Goal: Communication & Community: Answer question/provide support

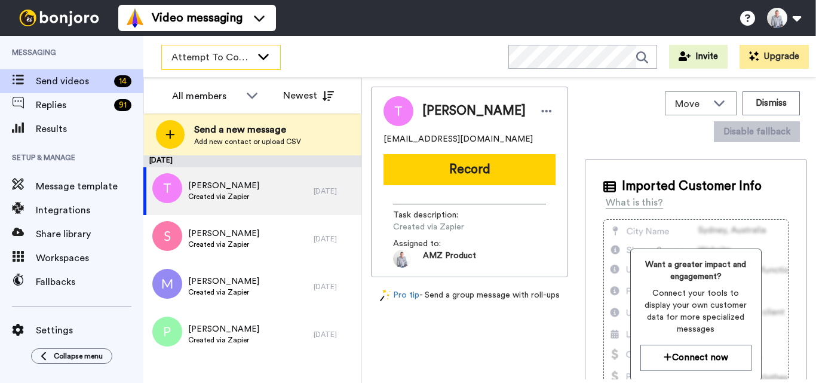
click at [261, 59] on icon at bounding box center [263, 56] width 14 height 12
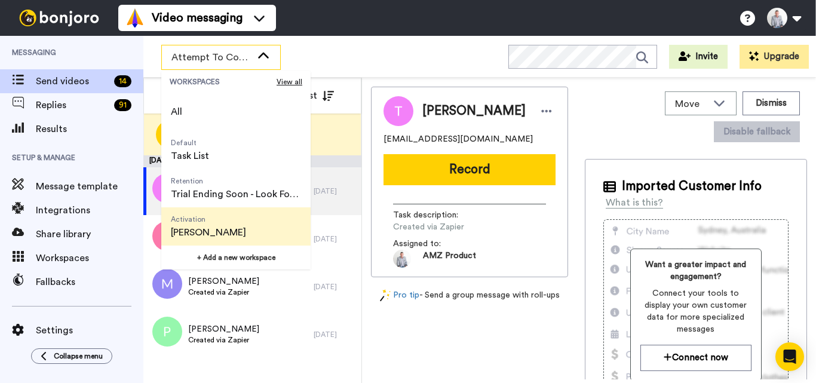
click at [224, 223] on span "Activation" at bounding box center [208, 219] width 75 height 10
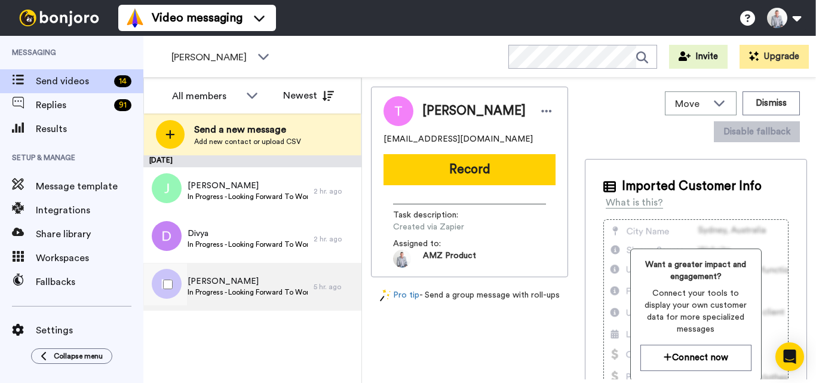
click at [272, 290] on span "In Progress - Looking Forward To Working With You!" at bounding box center [247, 292] width 120 height 10
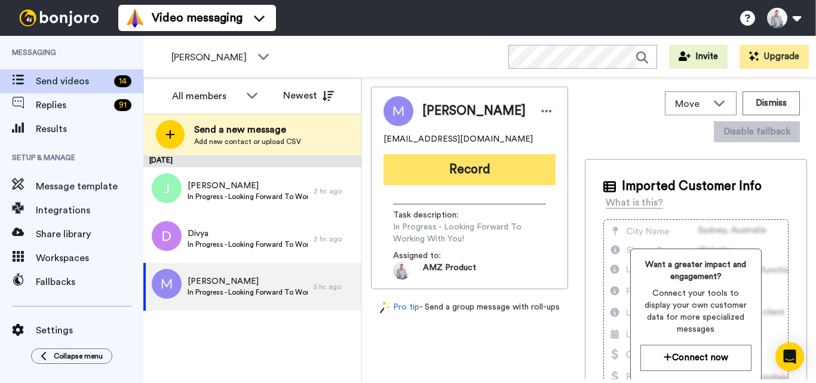
click at [468, 168] on button "Record" at bounding box center [469, 169] width 172 height 31
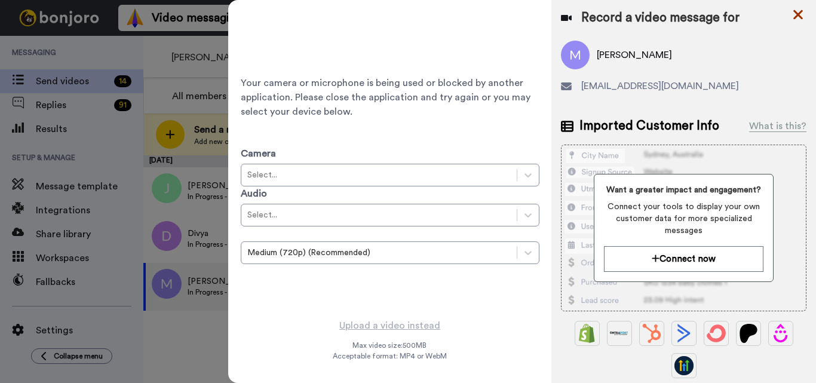
click at [798, 16] on icon at bounding box center [798, 15] width 10 height 10
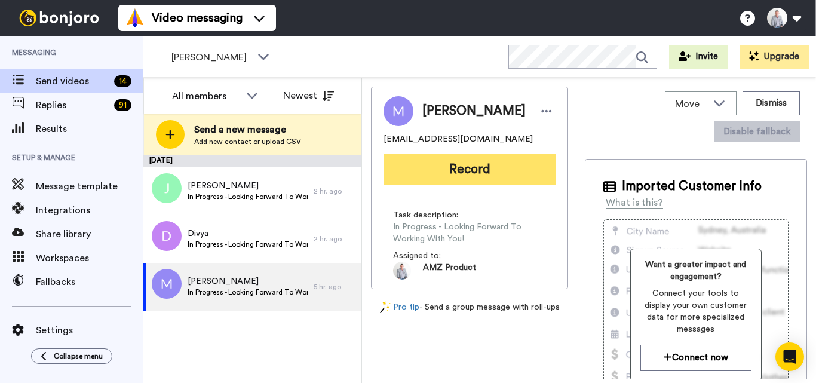
click at [426, 162] on button "Record" at bounding box center [469, 169] width 172 height 31
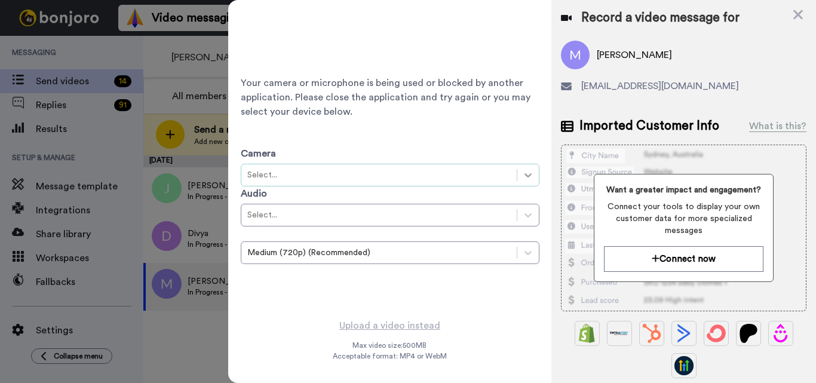
click at [530, 177] on icon at bounding box center [528, 175] width 12 height 12
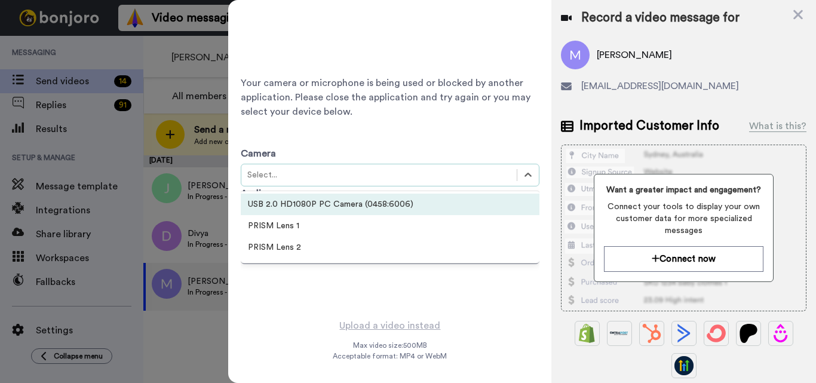
click at [390, 205] on div "USB 2.0 HD1080P PC Camera (0458:6006)" at bounding box center [390, 203] width 299 height 21
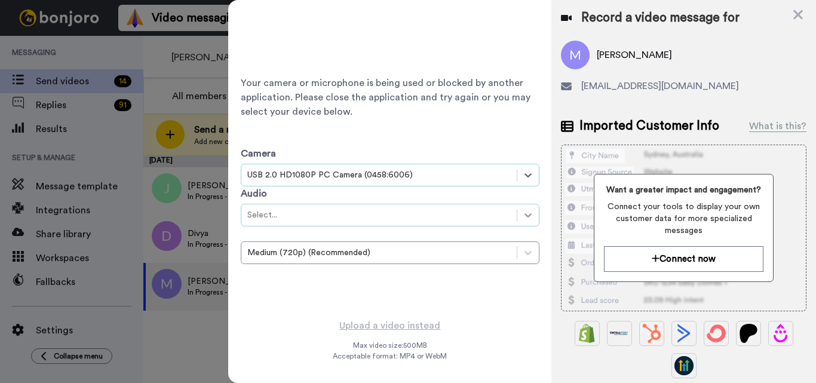
click at [524, 215] on icon at bounding box center [528, 215] width 12 height 12
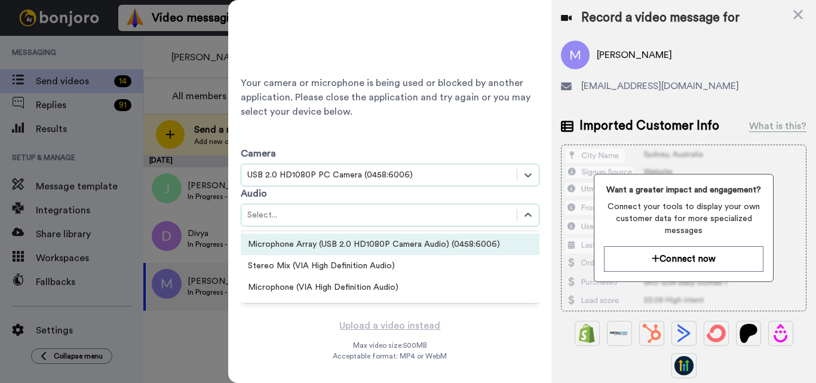
click at [309, 247] on div "Microphone Array (USB 2.0 HD1080P Camera Audio) (0458:6006)" at bounding box center [390, 243] width 299 height 21
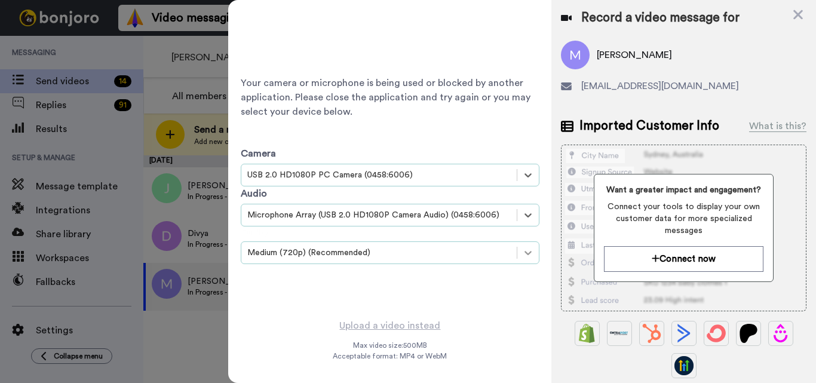
click at [533, 256] on icon at bounding box center [528, 253] width 12 height 12
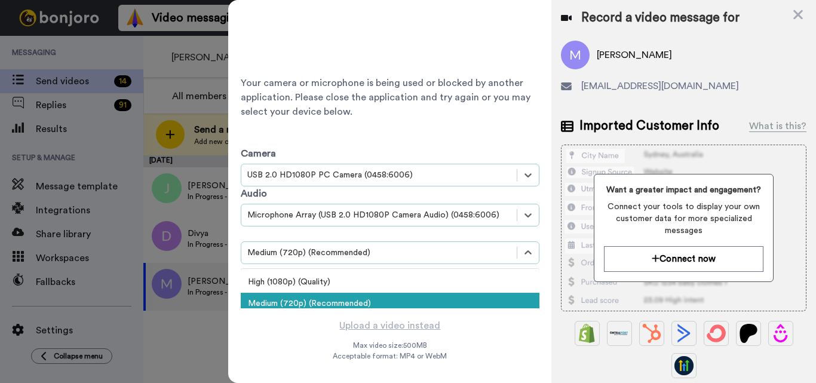
click at [384, 301] on div "Medium (720p) (Recommended)" at bounding box center [390, 303] width 299 height 21
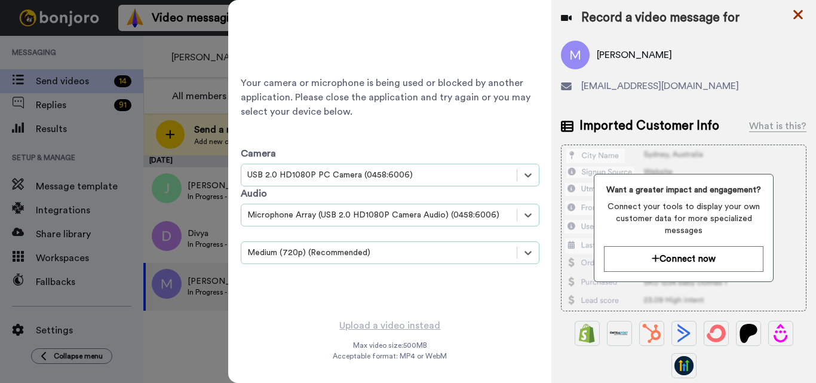
click at [801, 17] on icon at bounding box center [798, 15] width 10 height 10
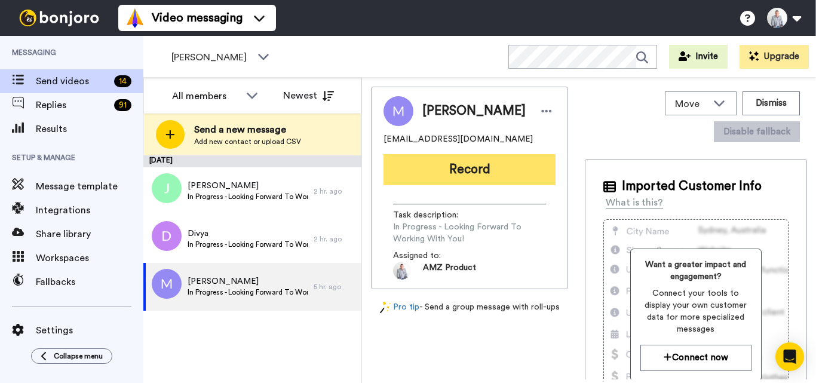
click at [487, 172] on button "Record" at bounding box center [469, 169] width 172 height 31
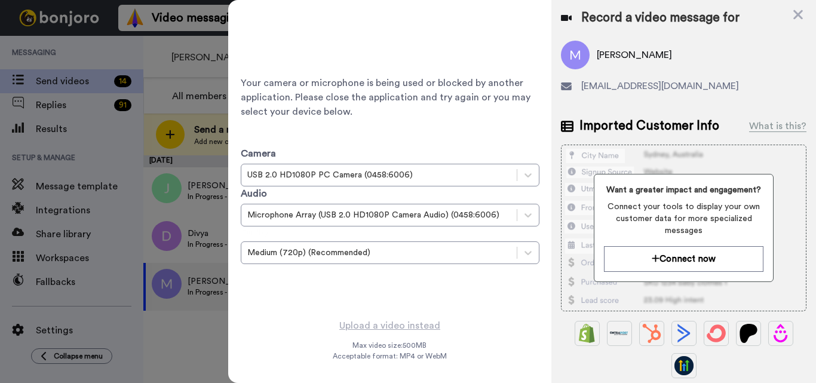
click at [189, 323] on div at bounding box center [408, 191] width 816 height 383
click at [796, 17] on icon at bounding box center [798, 15] width 10 height 10
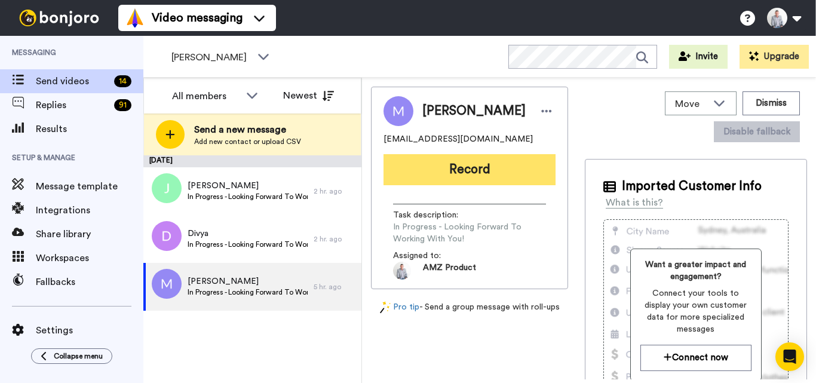
click at [450, 165] on button "Record" at bounding box center [469, 169] width 172 height 31
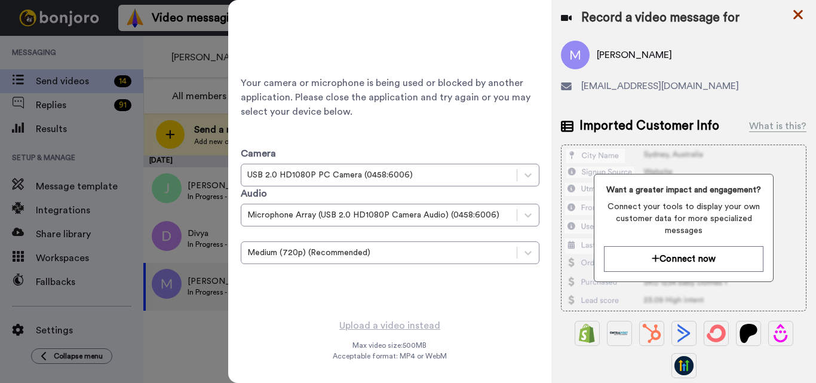
click at [796, 20] on icon at bounding box center [798, 14] width 12 height 15
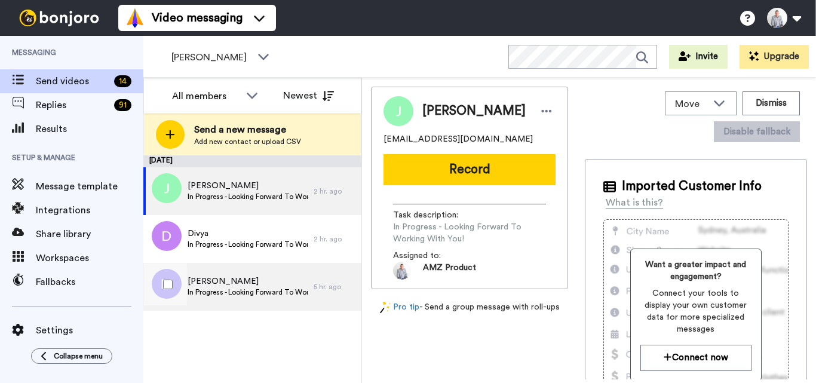
click at [291, 297] on div "[PERSON_NAME] In Progress - Looking Forward To Working With You!" at bounding box center [247, 286] width 120 height 23
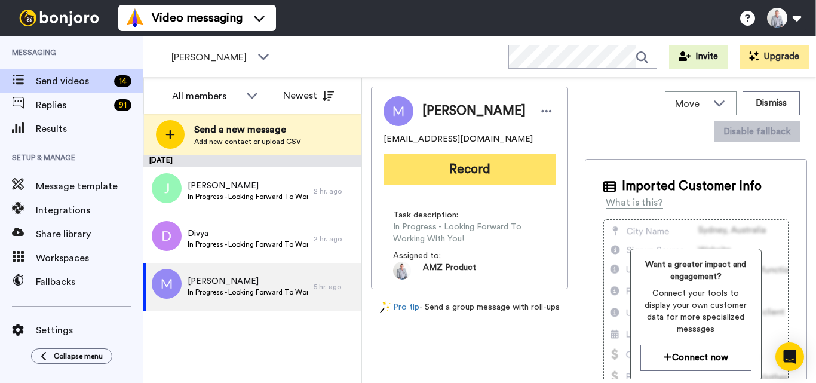
click at [496, 173] on button "Record" at bounding box center [469, 169] width 172 height 31
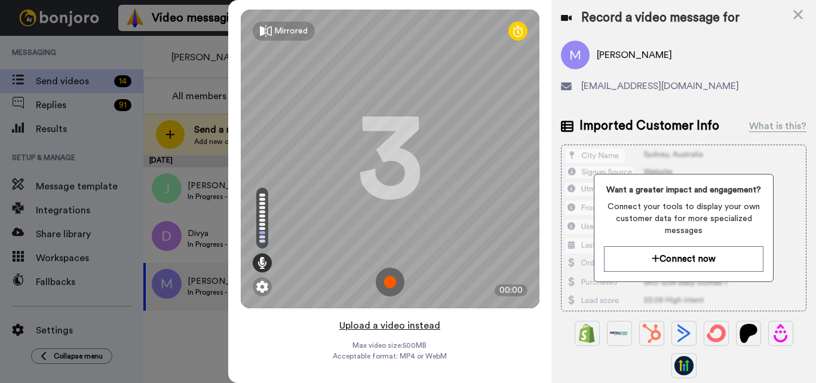
click at [387, 325] on button "Upload a video instead" at bounding box center [390, 326] width 108 height 16
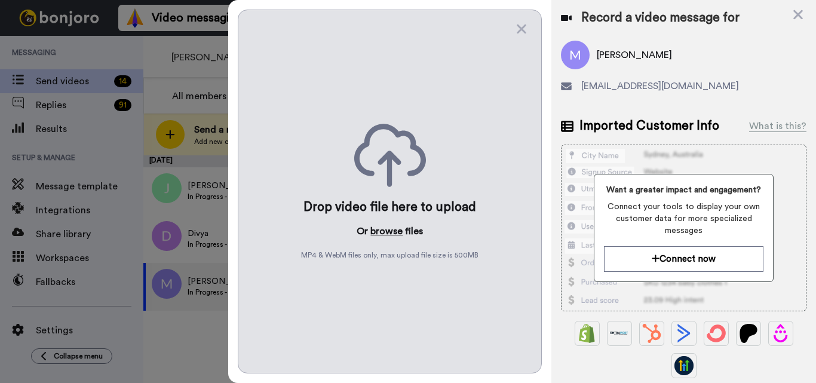
click at [391, 231] on button "browse" at bounding box center [386, 231] width 32 height 14
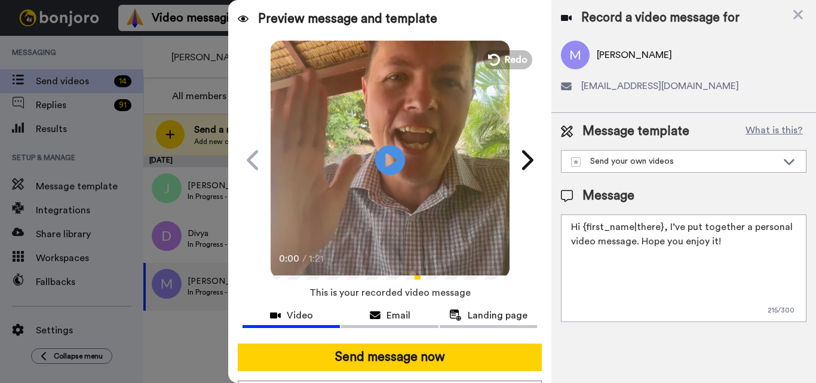
click at [658, 229] on textarea "Hi {first_name|there}, I’ve put together a personal video message. Hope you enj…" at bounding box center [683, 267] width 245 height 107
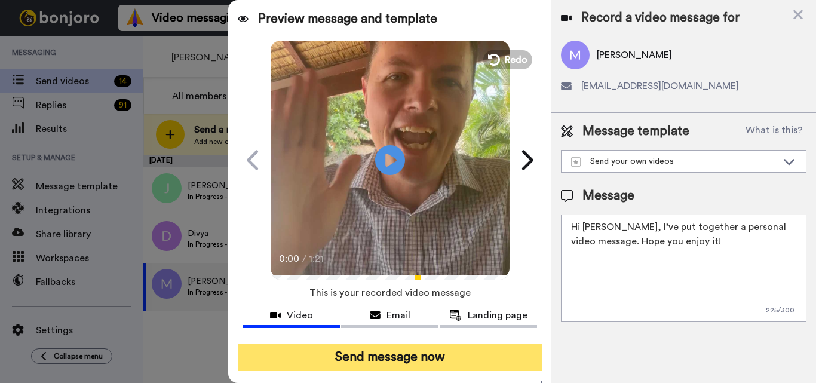
type textarea "Hi Michelle, I’ve put together a personal video message. Hope you enjoy it!"
click at [470, 360] on button "Send message now" at bounding box center [390, 356] width 304 height 27
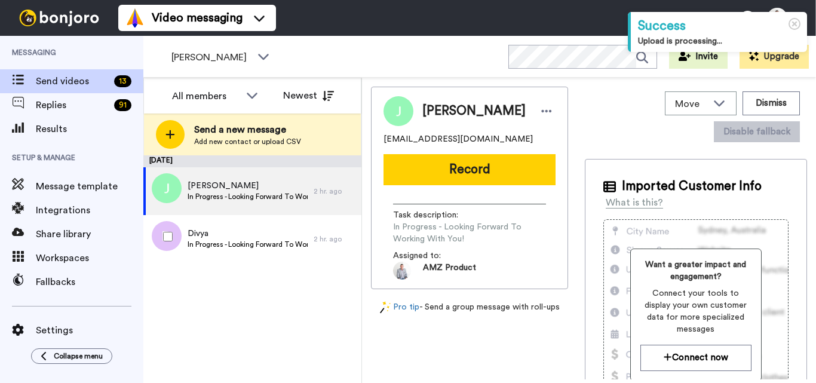
click at [266, 246] on span "In Progress - Looking Forward To Working With You!" at bounding box center [247, 244] width 120 height 10
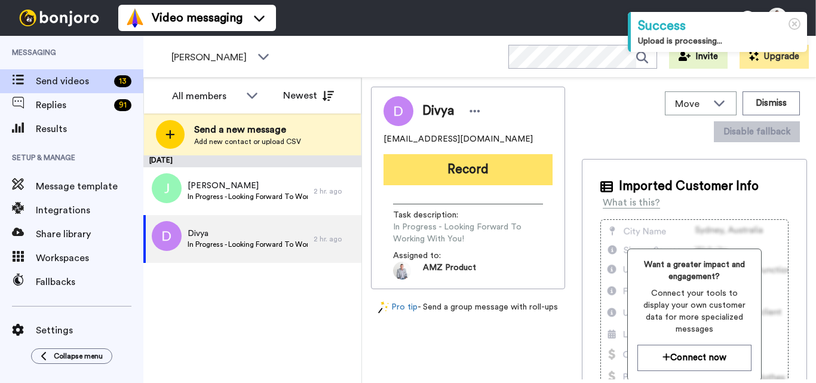
click at [470, 171] on button "Record" at bounding box center [467, 169] width 169 height 31
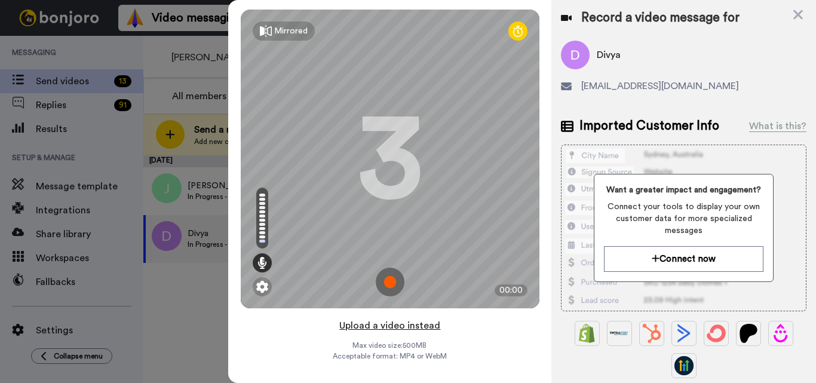
click at [392, 328] on button "Upload a video instead" at bounding box center [390, 326] width 108 height 16
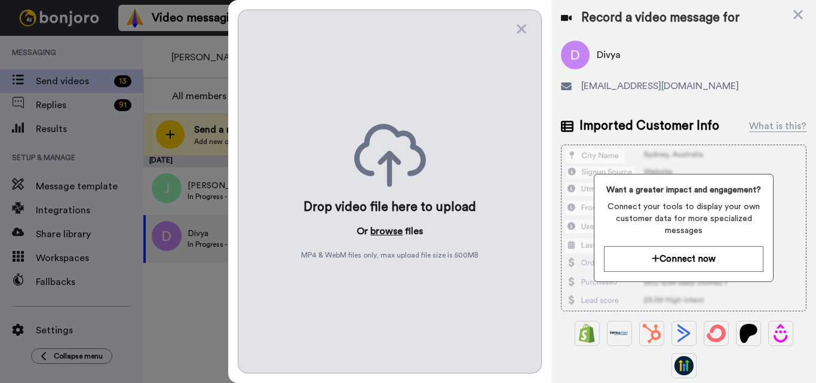
click at [397, 233] on button "browse" at bounding box center [386, 231] width 32 height 14
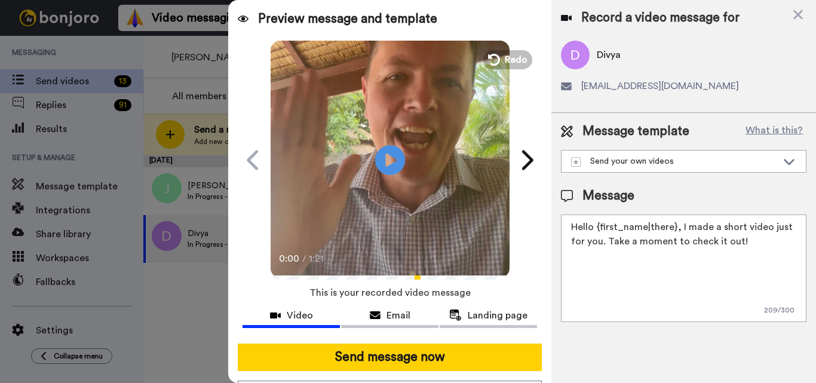
click at [675, 227] on textarea "Hello {first_name|there}, I made a short video just for you. Take a moment to c…" at bounding box center [683, 267] width 245 height 107
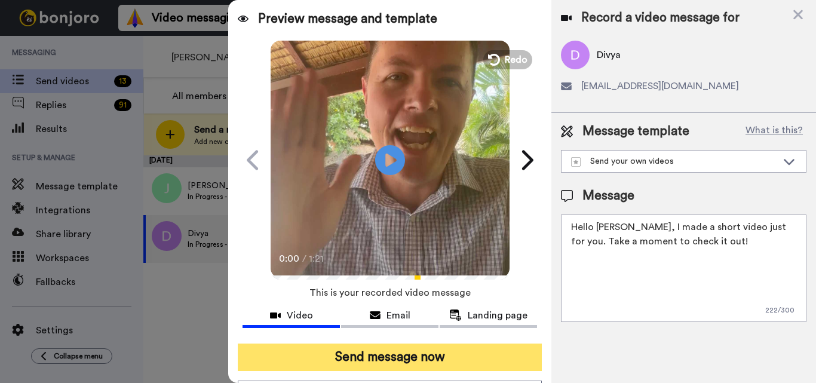
type textarea "Hello Divya, I made a short video just for you. Take a moment to check it out!"
click at [352, 344] on button "Send message now" at bounding box center [390, 356] width 304 height 27
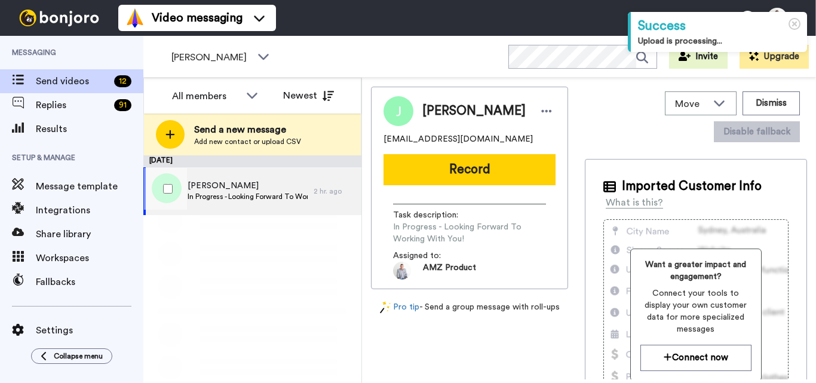
click at [257, 194] on span "In Progress - Looking Forward To Working With You!" at bounding box center [247, 197] width 120 height 10
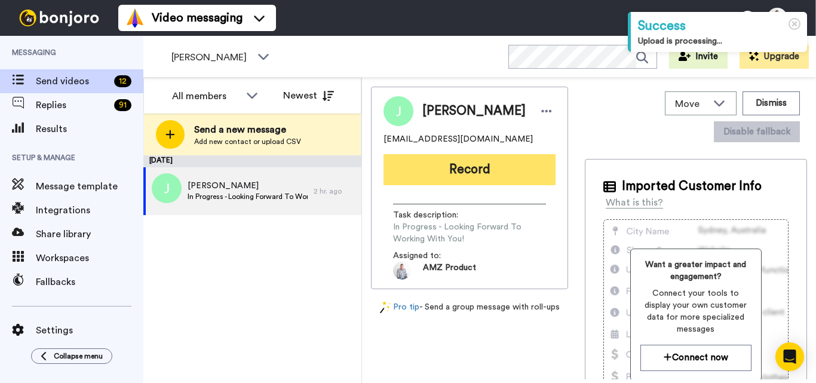
click at [472, 162] on button "Record" at bounding box center [469, 169] width 172 height 31
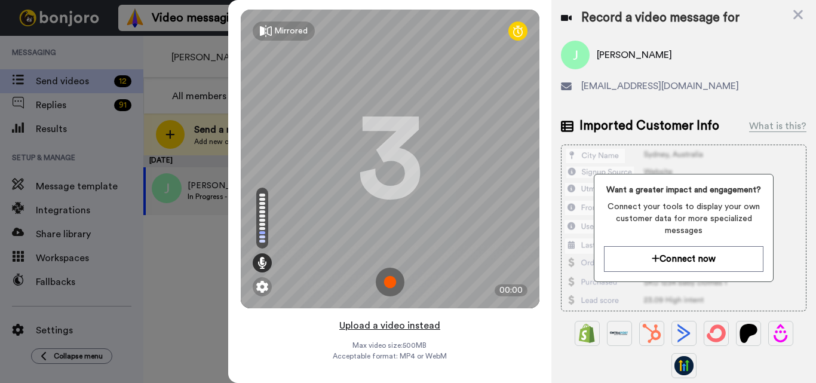
click at [400, 324] on button "Upload a video instead" at bounding box center [390, 326] width 108 height 16
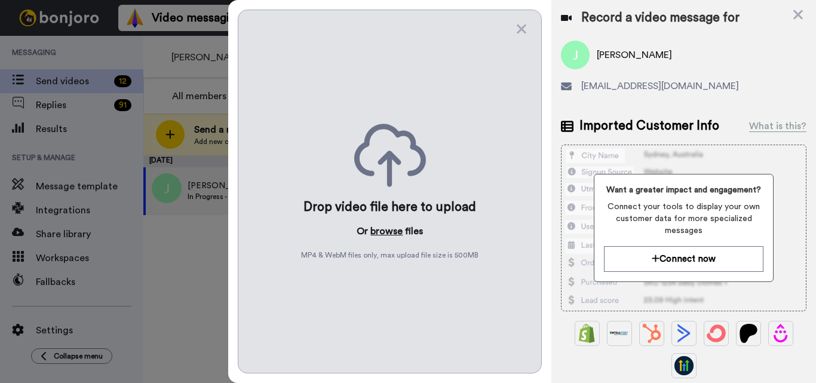
click at [392, 230] on button "browse" at bounding box center [386, 231] width 32 height 14
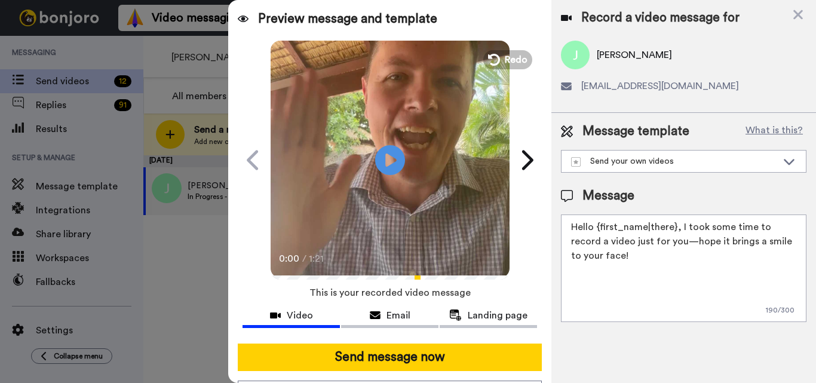
click at [675, 225] on textarea "Hello {first_name|there}, I took some time to record a video just for you—hope …" at bounding box center [683, 267] width 245 height 107
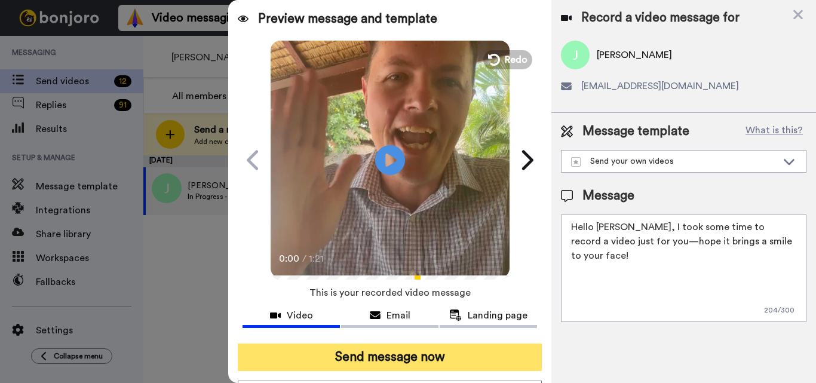
type textarea "Hello John, I took some time to record a video just for you—hope it brings a sm…"
click at [394, 349] on button "Send message now" at bounding box center [390, 356] width 304 height 27
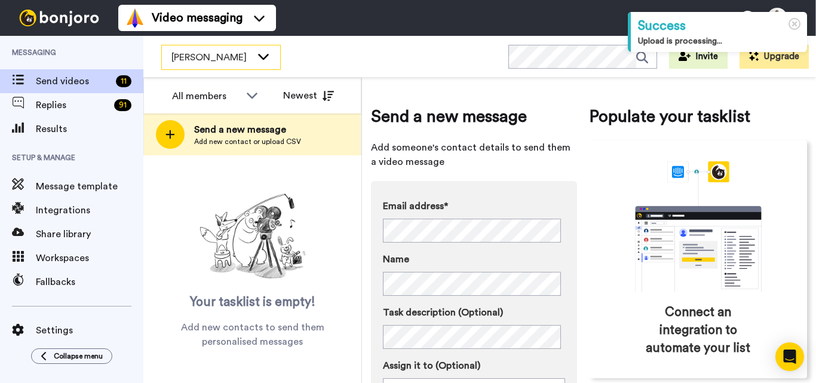
click at [233, 56] on span "[PERSON_NAME]" at bounding box center [211, 57] width 80 height 14
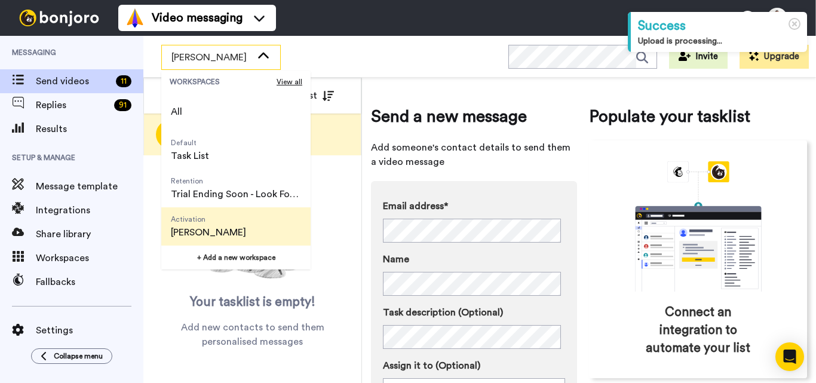
scroll to position [76, 0]
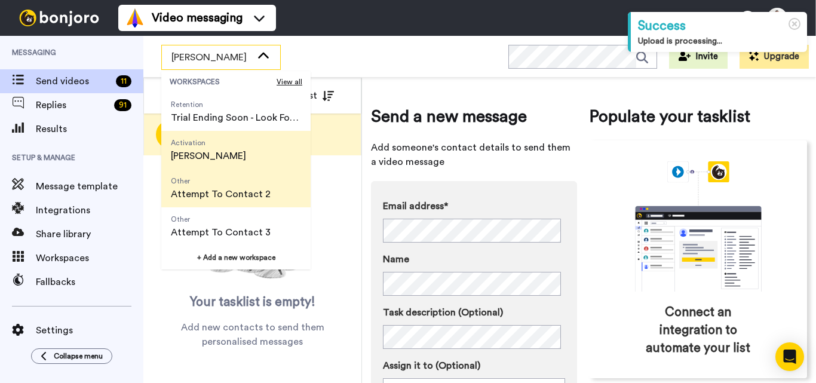
click at [226, 189] on span "Attempt To Contact 2" at bounding box center [221, 194] width 100 height 14
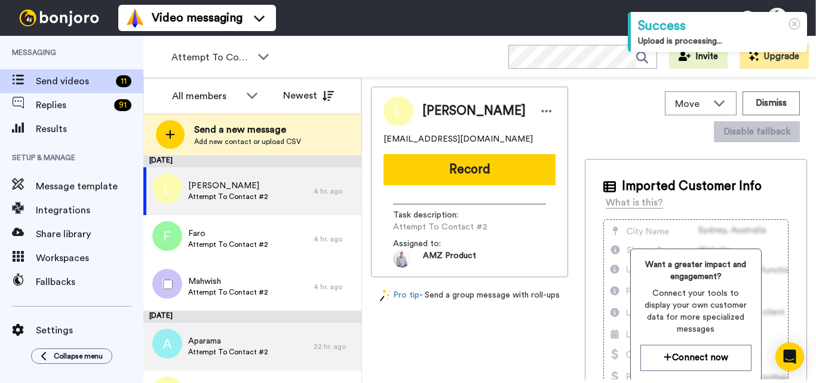
scroll to position [35, 0]
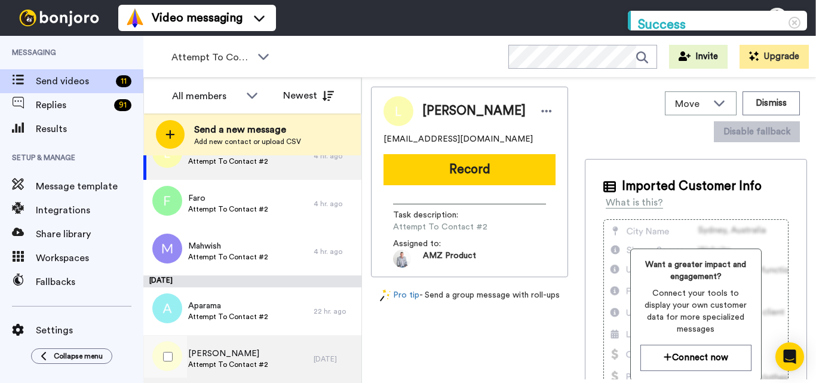
click at [264, 351] on div "Lorraine Attempt To Contact #2" at bounding box center [228, 359] width 170 height 48
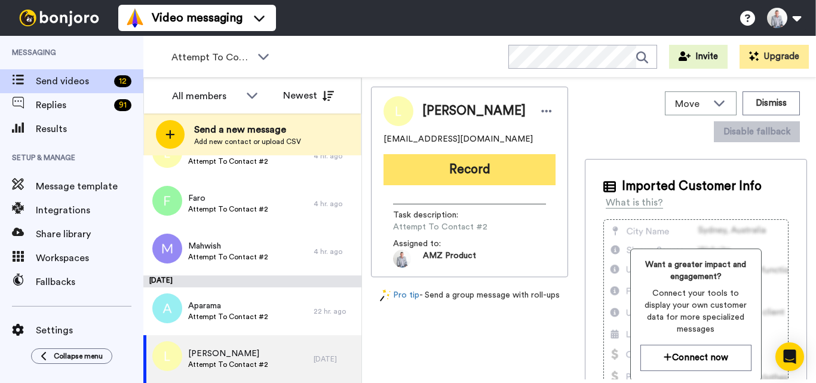
click at [472, 178] on button "Record" at bounding box center [469, 169] width 172 height 31
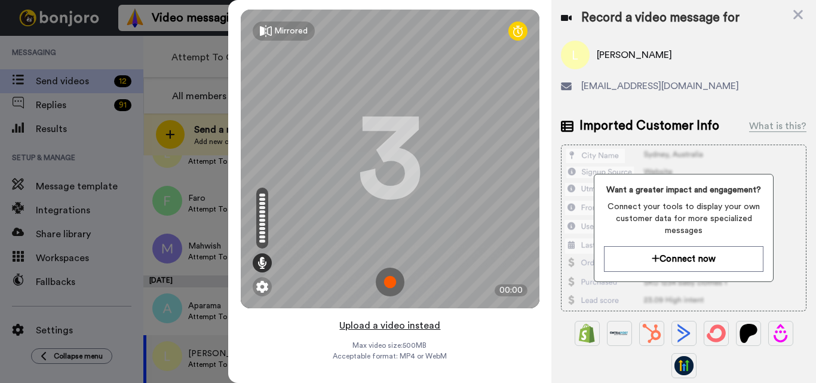
click at [410, 318] on div "Mirrored Redo 3 00:00 Upload a video instead Max video size: 500 MB Acceptable …" at bounding box center [389, 191] width 323 height 383
click at [402, 327] on button "Upload a video instead" at bounding box center [390, 326] width 108 height 16
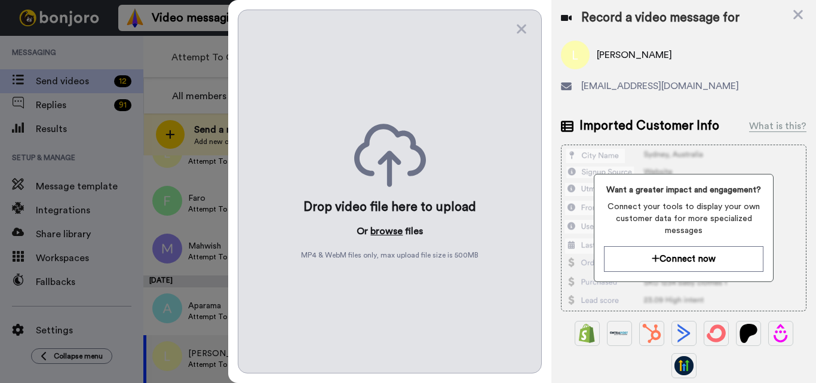
click at [380, 228] on button "browse" at bounding box center [386, 231] width 32 height 14
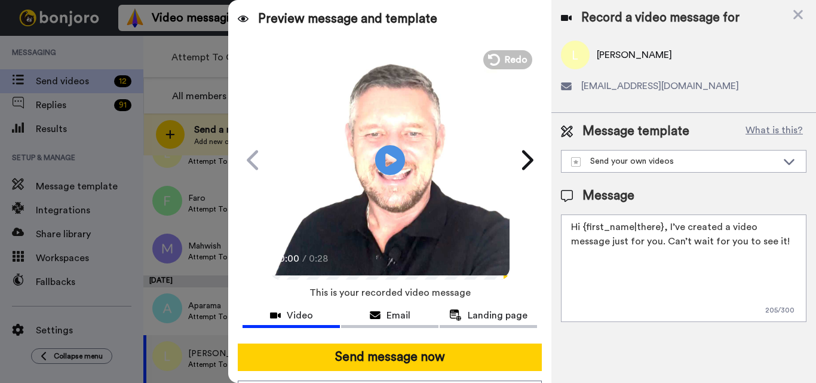
click at [630, 242] on textarea "Hi {first_name|there}, I’ve created a video message just for you. Can’t wait fo…" at bounding box center [683, 267] width 245 height 107
paste textarea "Feel free to share some times you’re available, or you can also pick from my ca…"
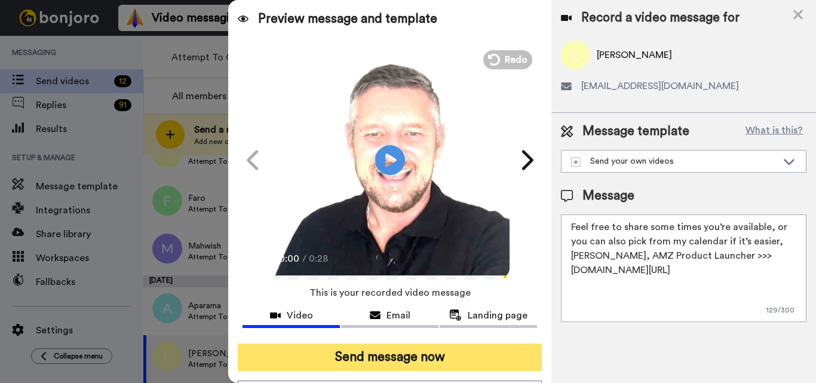
type textarea "Feel free to share some times you’re available, or you can also pick from my ca…"
drag, startPoint x: 460, startPoint y: 362, endPoint x: 486, endPoint y: 349, distance: 28.6
click at [460, 361] on button "Send message now" at bounding box center [390, 356] width 304 height 27
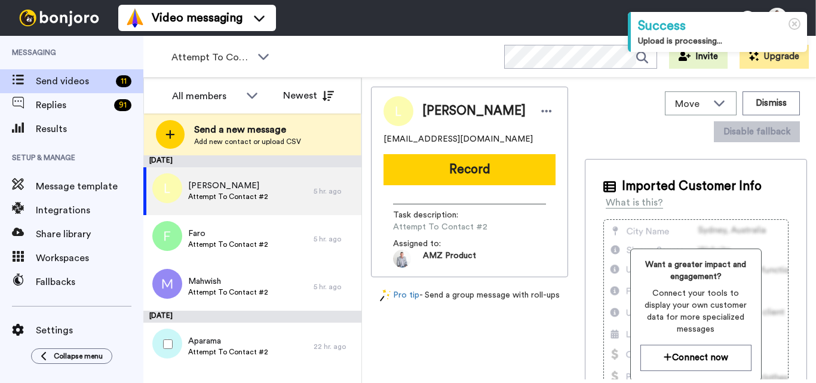
click at [241, 352] on span "Attempt To Contact #2" at bounding box center [228, 352] width 80 height 10
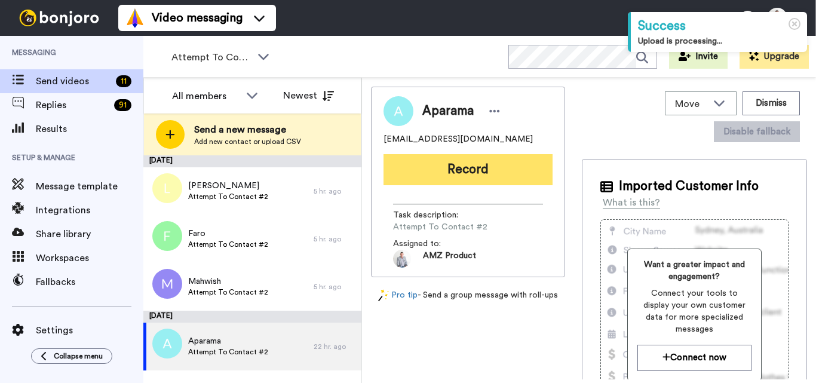
click at [482, 166] on button "Record" at bounding box center [467, 169] width 169 height 31
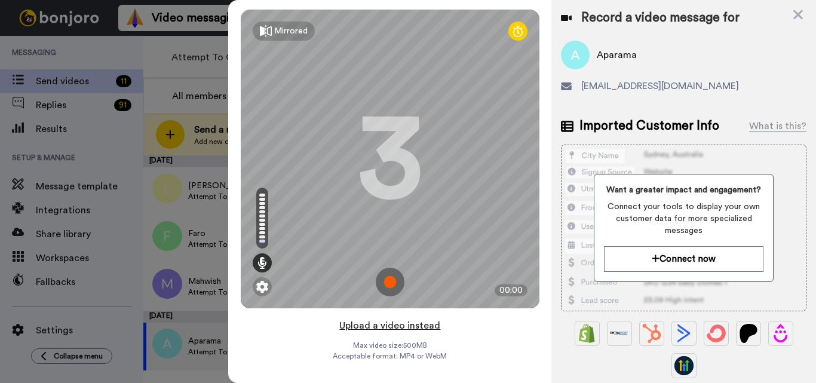
click at [391, 327] on button "Upload a video instead" at bounding box center [390, 326] width 108 height 16
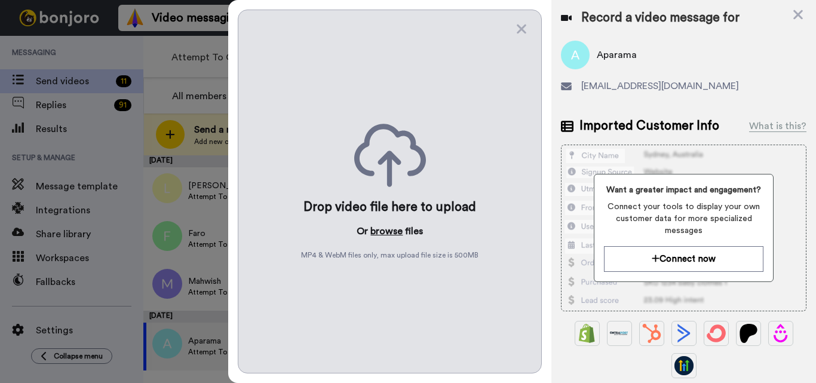
click at [396, 232] on button "browse" at bounding box center [386, 231] width 32 height 14
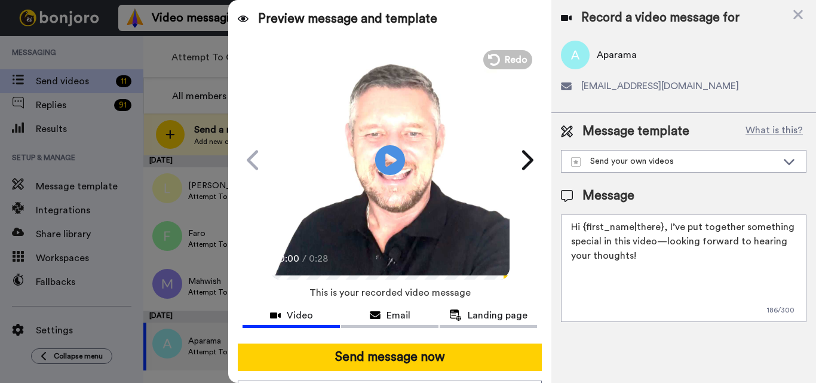
click at [662, 273] on textarea "Hi {first_name|there}, I’ve put together something special in this video—lookin…" at bounding box center [683, 267] width 245 height 107
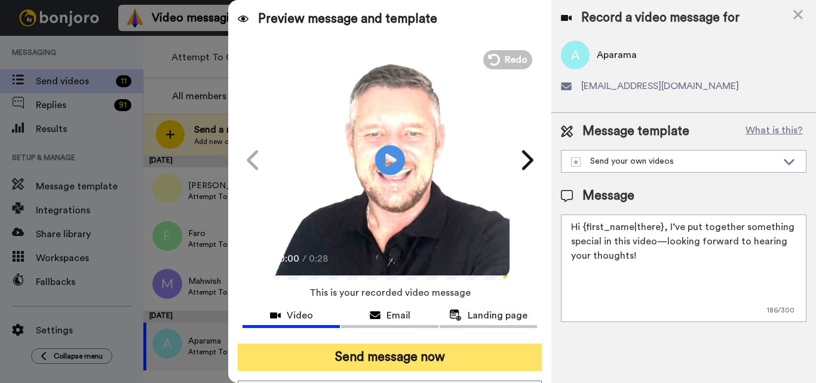
paste textarea "Feel free to share some times you’re available, or you can also pick from my ca…"
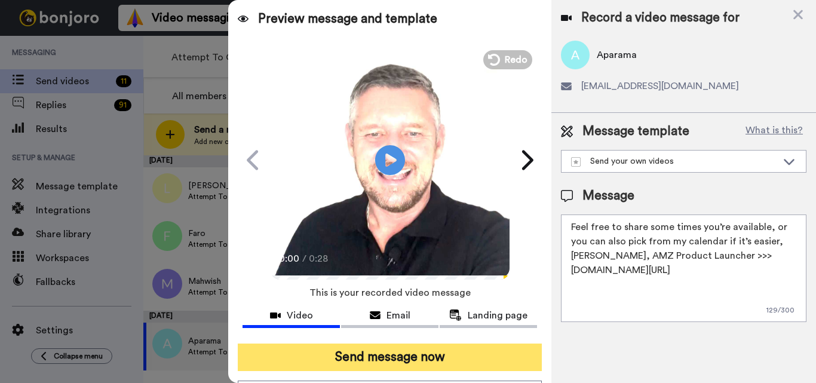
type textarea "Feel free to share some times you’re available, or you can also pick from my ca…"
click at [475, 362] on button "Send message now" at bounding box center [390, 356] width 304 height 27
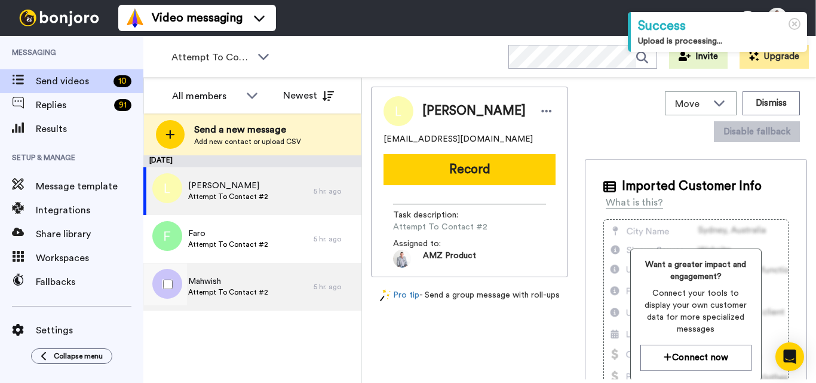
click at [256, 278] on span "Mahwish" at bounding box center [228, 281] width 80 height 12
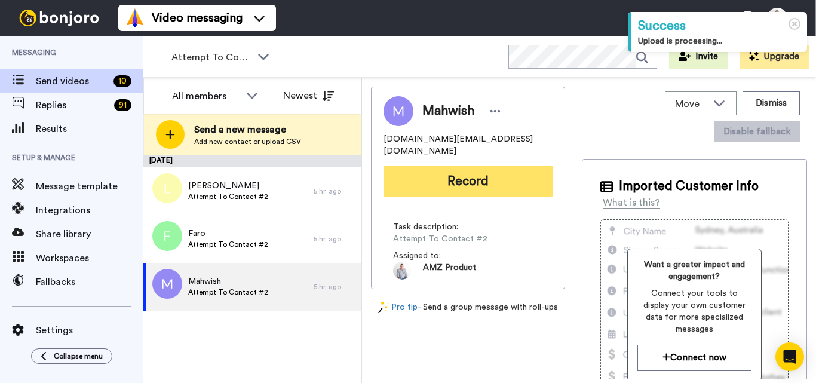
click at [454, 175] on button "Record" at bounding box center [467, 181] width 169 height 31
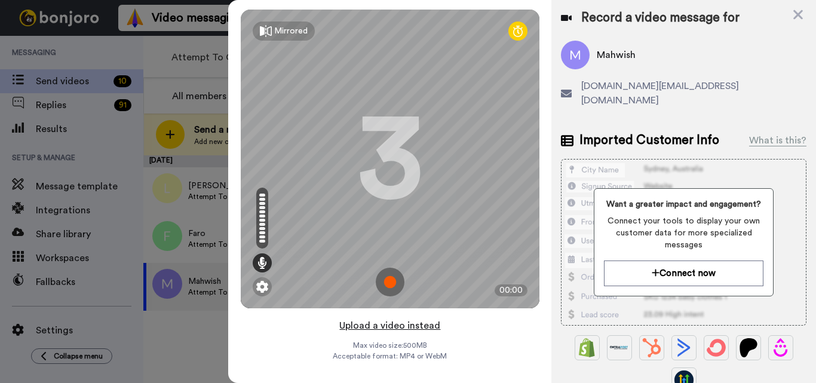
click at [389, 328] on button "Upload a video instead" at bounding box center [390, 326] width 108 height 16
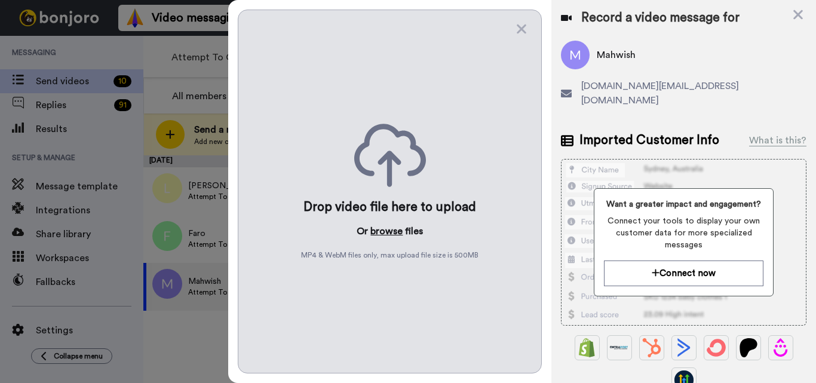
click at [382, 224] on button "browse" at bounding box center [386, 231] width 32 height 14
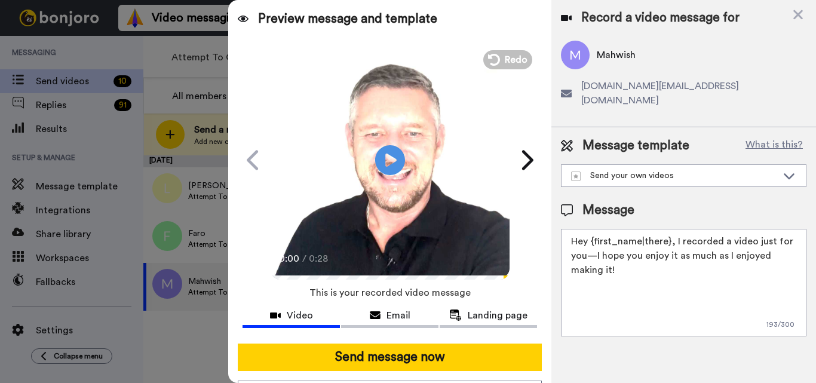
click at [682, 267] on textarea "Hey {first_name|there}, I recorded a video just for you—I hope you enjoy it as …" at bounding box center [683, 282] width 245 height 107
paste textarea "Feel free to share some times you’re available, or you can also pick from my ca…"
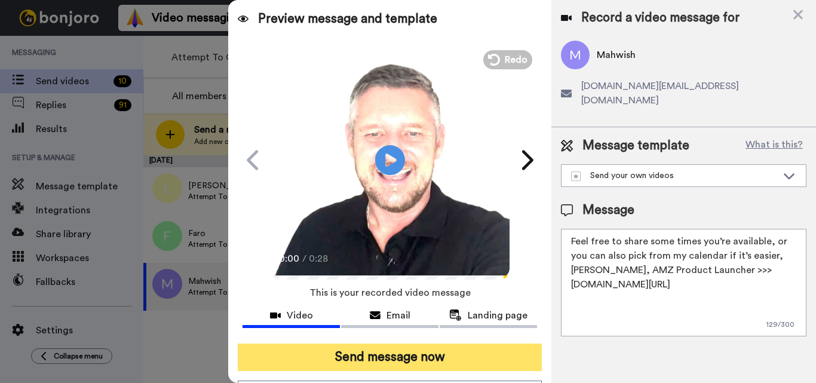
type textarea "Feel free to share some times you’re available, or you can also pick from my ca…"
click at [456, 367] on button "Send message now" at bounding box center [390, 356] width 304 height 27
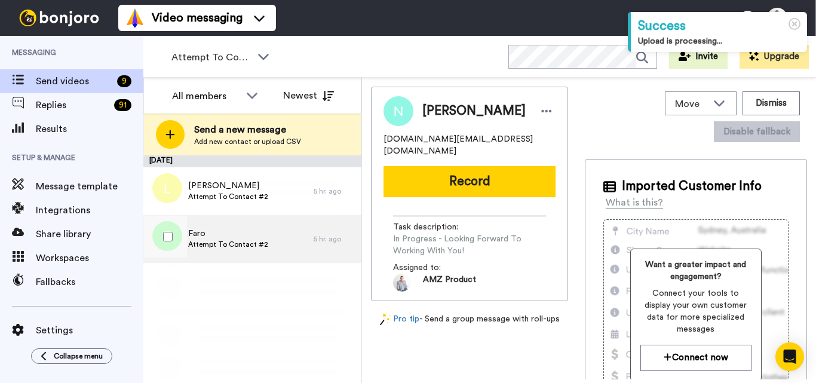
click at [259, 243] on span "Attempt To Contact #2" at bounding box center [228, 244] width 80 height 10
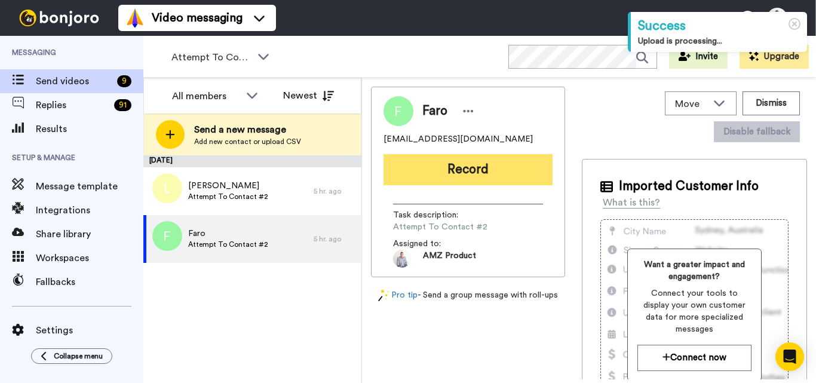
click at [487, 165] on button "Record" at bounding box center [467, 169] width 169 height 31
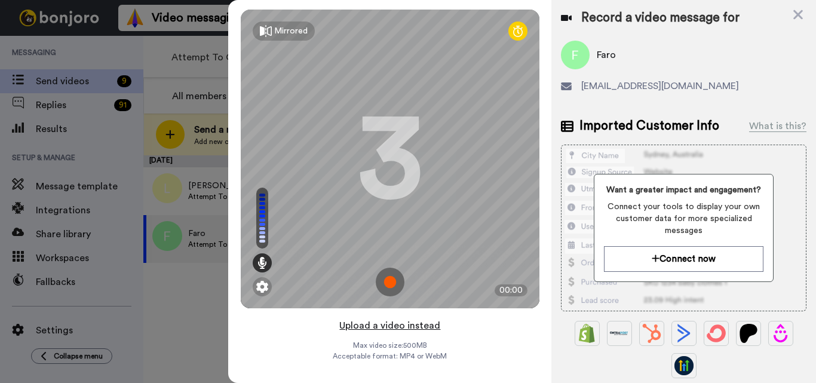
click at [386, 322] on button "Upload a video instead" at bounding box center [390, 326] width 108 height 16
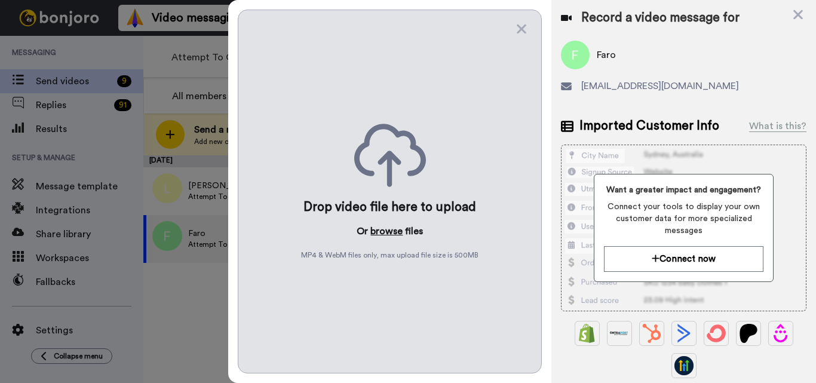
click at [380, 229] on button "browse" at bounding box center [386, 231] width 32 height 14
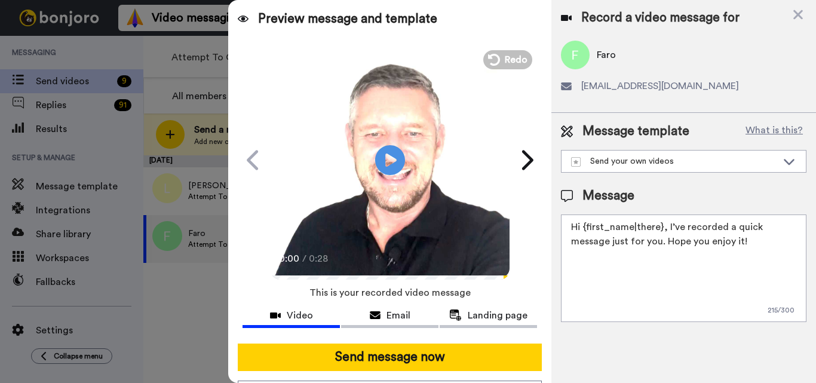
click at [651, 245] on textarea "Hi {first_name|there}, I’ve recorded a quick message just for you. Hope you enj…" at bounding box center [683, 267] width 245 height 107
paste textarea "Feel free to share some times you’re available, or you can also pick from my ca…"
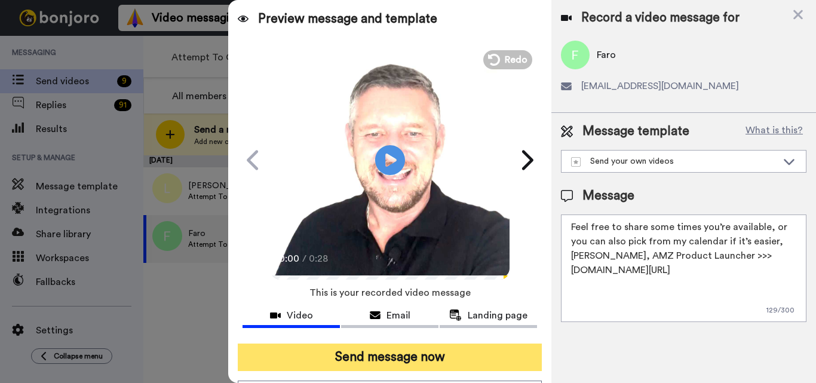
type textarea "Feel free to share some times you’re available, or you can also pick from my ca…"
click at [453, 348] on button "Send message now" at bounding box center [390, 356] width 304 height 27
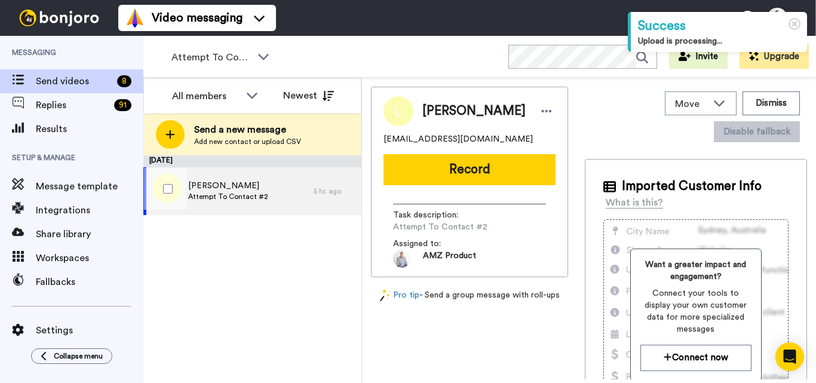
click at [270, 211] on div "Luis Attempt To Contact #2" at bounding box center [228, 191] width 170 height 48
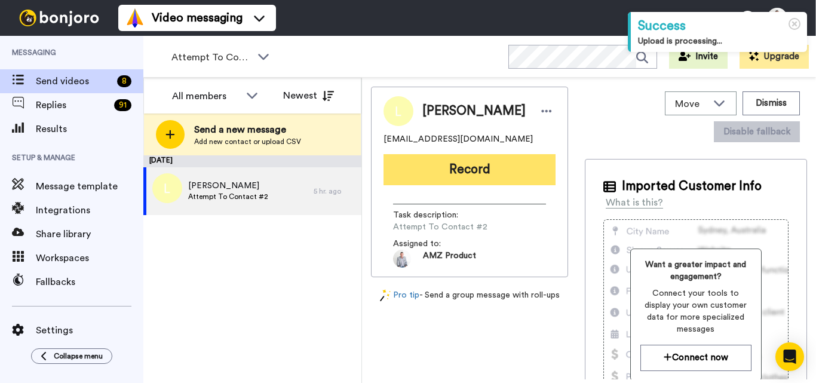
click at [456, 166] on button "Record" at bounding box center [469, 169] width 172 height 31
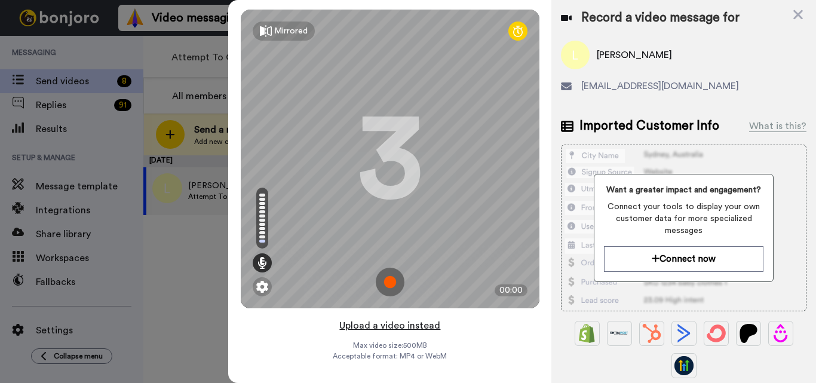
click at [396, 325] on button "Upload a video instead" at bounding box center [390, 326] width 108 height 16
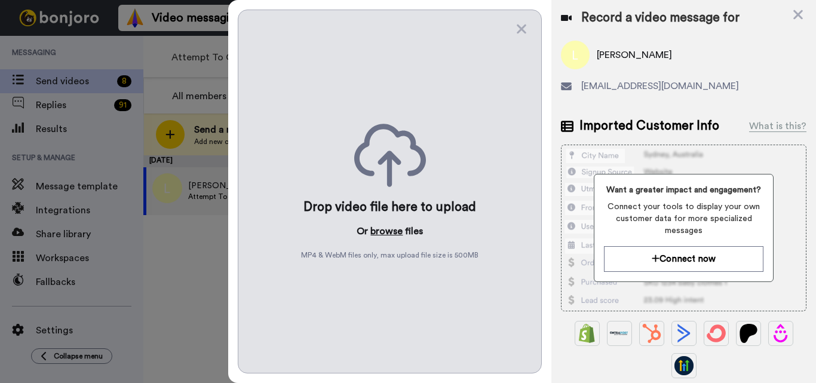
click at [382, 231] on button "browse" at bounding box center [386, 231] width 32 height 14
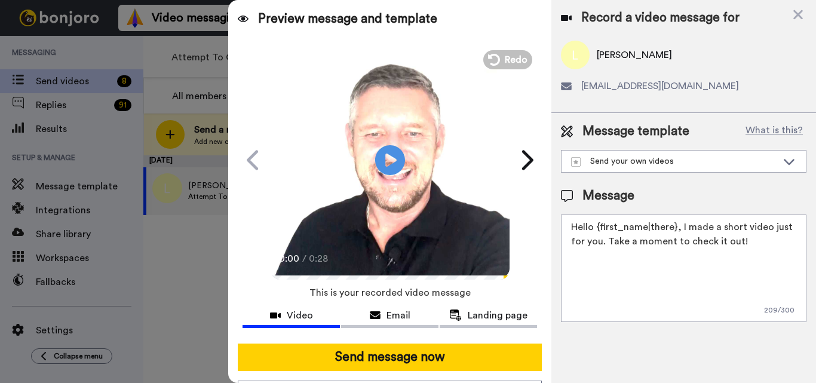
click at [657, 253] on textarea "Hello {first_name|there}, I made a short video just for you. Take a moment to c…" at bounding box center [683, 267] width 245 height 107
paste textarea "Feel free to share some times you’re available, or you can also pick from my ca…"
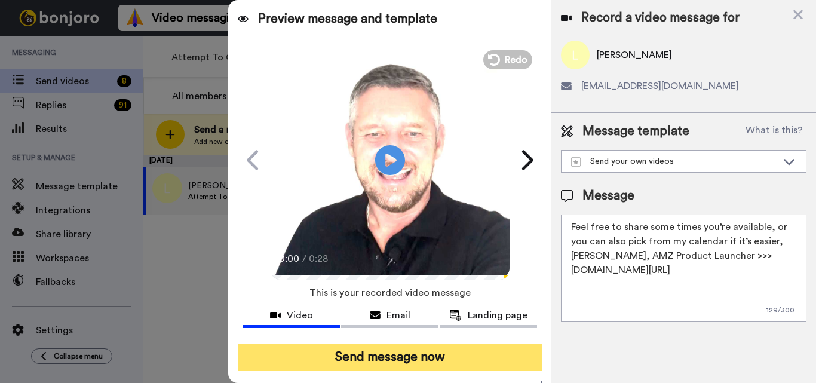
type textarea "Feel free to share some times you’re available, or you can also pick from my ca…"
click at [469, 355] on button "Send message now" at bounding box center [390, 356] width 304 height 27
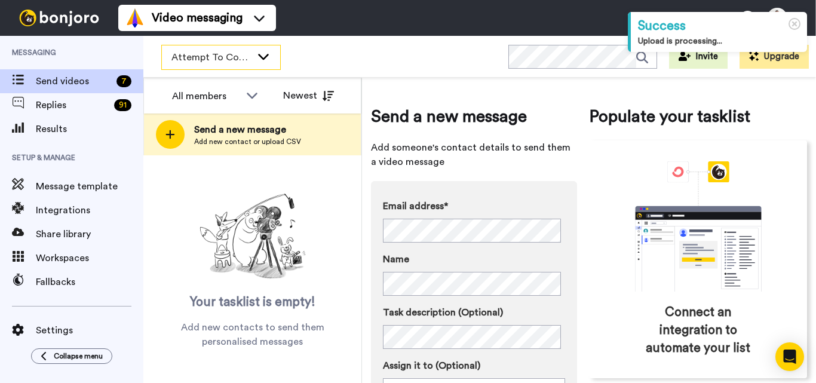
click at [264, 60] on icon at bounding box center [263, 56] width 14 height 12
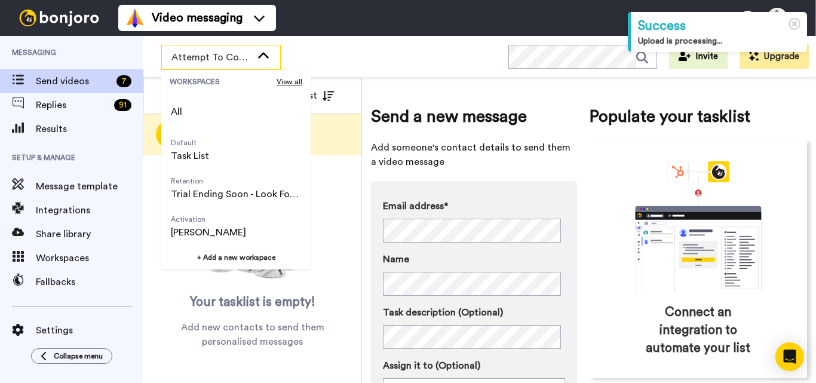
scroll to position [76, 0]
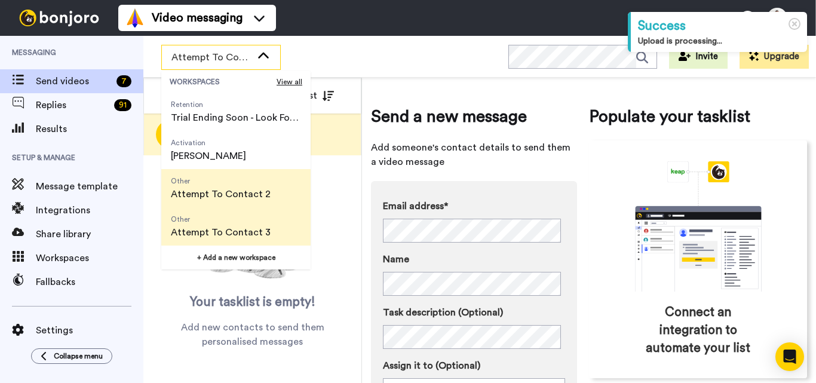
click at [267, 229] on span "Other Attempt To Contact 3" at bounding box center [220, 226] width 119 height 38
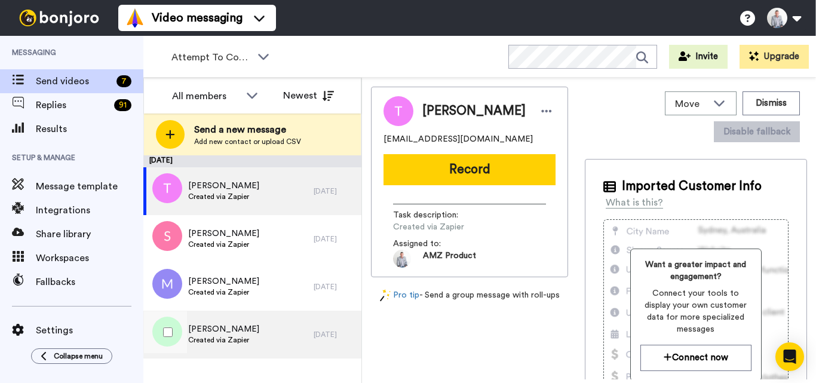
click at [242, 334] on span "Peter" at bounding box center [223, 329] width 71 height 12
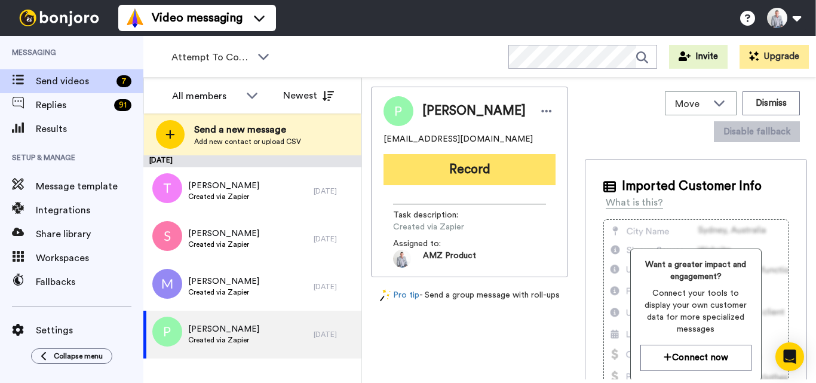
click at [438, 165] on button "Record" at bounding box center [469, 169] width 172 height 31
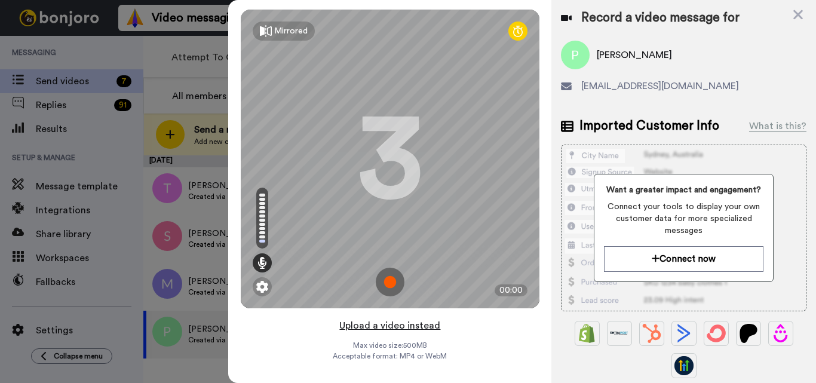
click at [390, 326] on button "Upload a video instead" at bounding box center [390, 326] width 108 height 16
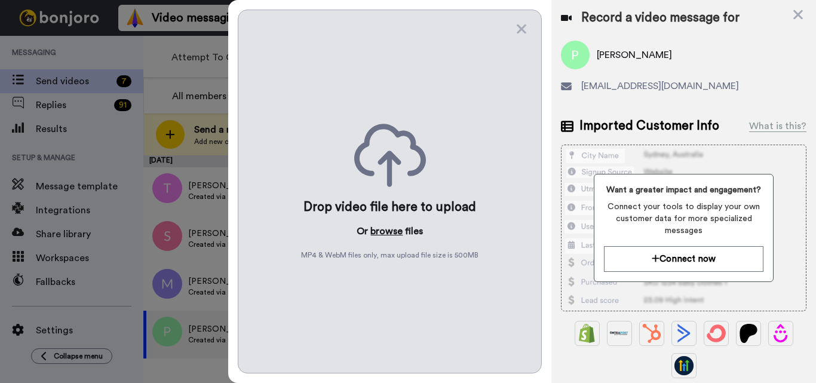
click at [388, 230] on button "browse" at bounding box center [386, 231] width 32 height 14
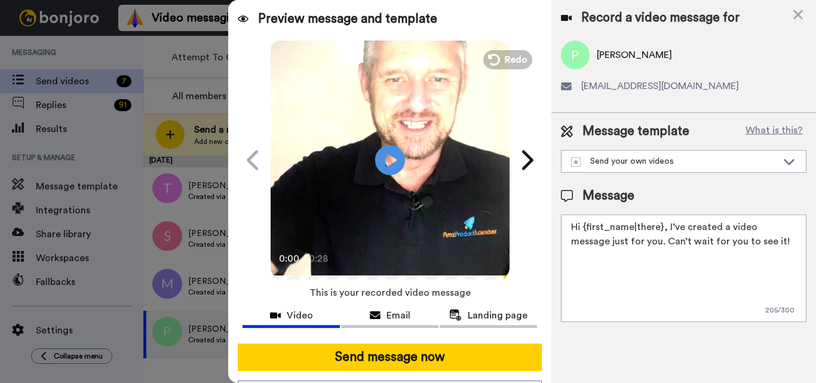
drag, startPoint x: 644, startPoint y: 232, endPoint x: 599, endPoint y: 251, distance: 48.7
click at [644, 232] on textarea "Hi {first_name|there}, I’ve created a video message just for you. Can’t wait fo…" at bounding box center [683, 267] width 245 height 107
paste textarea "Feel free to share some times you’re available, or you can also pick from my ca…"
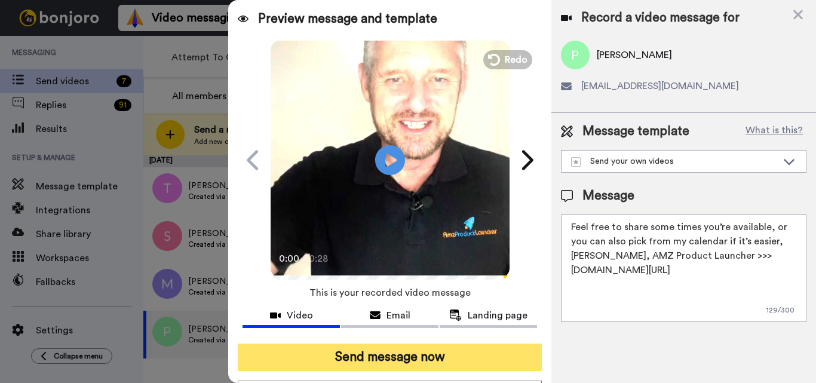
type textarea "Feel free to share some times you’re available, or you can also pick from my ca…"
click at [454, 352] on button "Send message now" at bounding box center [390, 356] width 304 height 27
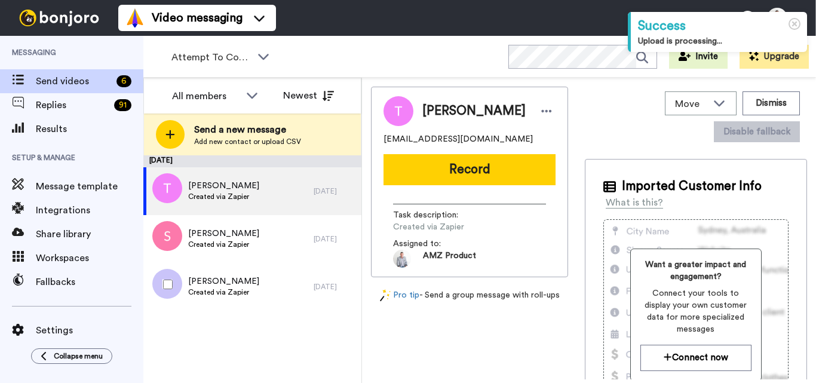
click at [222, 287] on span "Created via Zapier" at bounding box center [223, 292] width 71 height 10
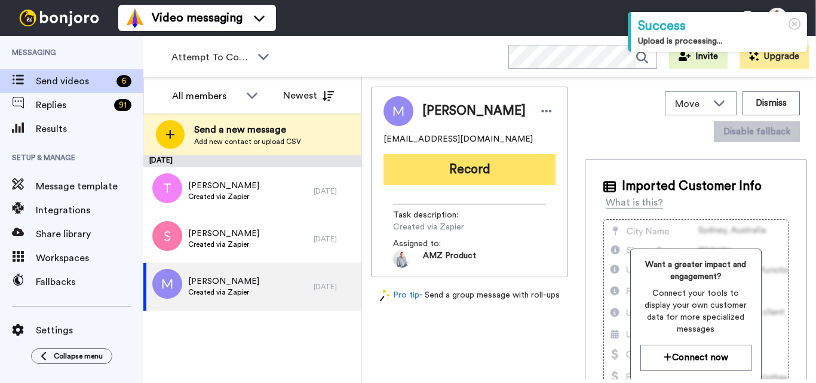
click at [456, 177] on button "Record" at bounding box center [469, 169] width 172 height 31
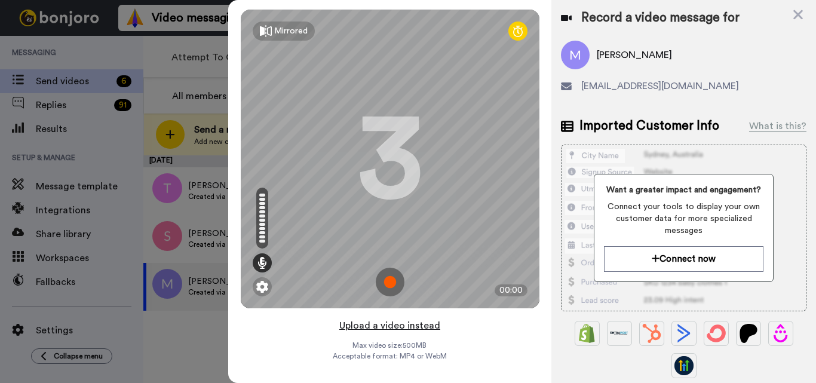
click at [370, 325] on button "Upload a video instead" at bounding box center [390, 326] width 108 height 16
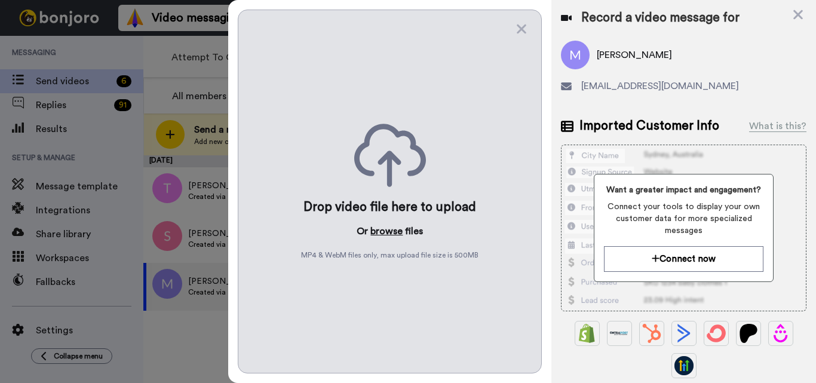
click at [384, 229] on button "browse" at bounding box center [386, 231] width 32 height 14
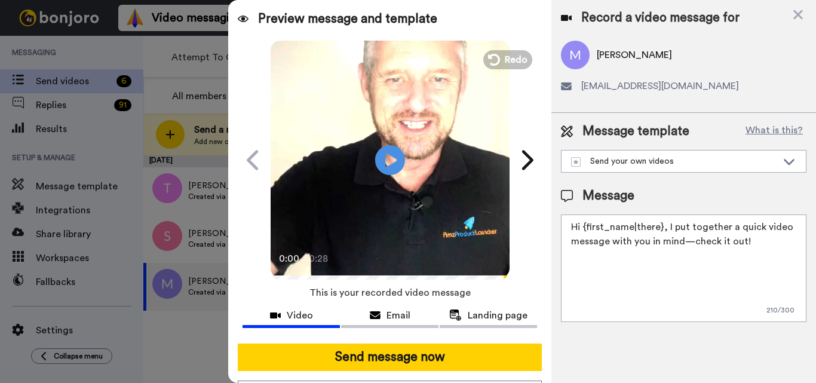
click at [642, 227] on textarea "Hi {first_name|there}, I put together a quick video message with you in mind—ch…" at bounding box center [683, 267] width 245 height 107
paste textarea "Feel free to share some times you’re available, or you can also pick from my ca…"
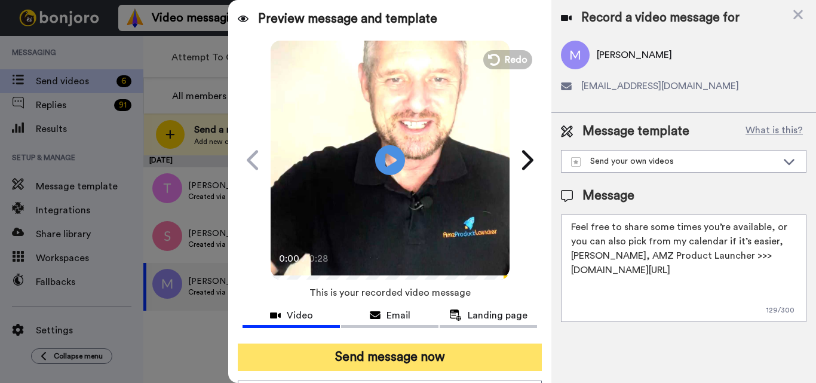
type textarea "Feel free to share some times you’re available, or you can also pick from my ca…"
click at [476, 364] on button "Send message now" at bounding box center [390, 356] width 304 height 27
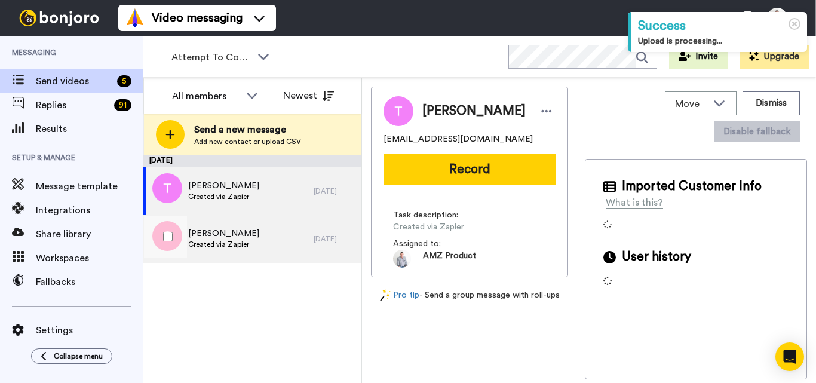
click at [241, 244] on span "Created via Zapier" at bounding box center [223, 244] width 71 height 10
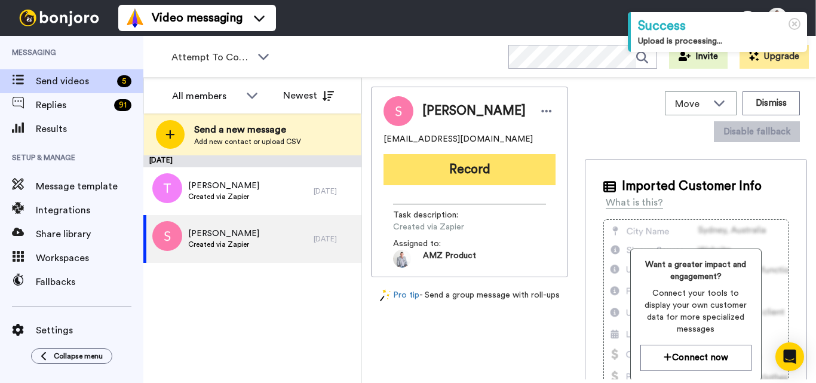
click at [476, 172] on button "Record" at bounding box center [469, 169] width 172 height 31
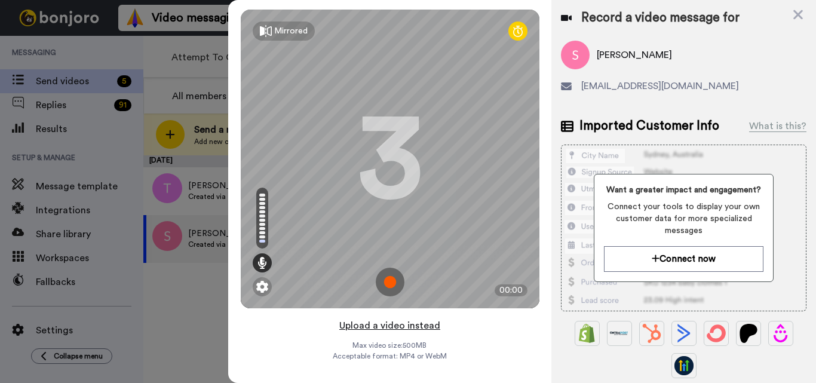
click at [386, 328] on button "Upload a video instead" at bounding box center [390, 326] width 108 height 16
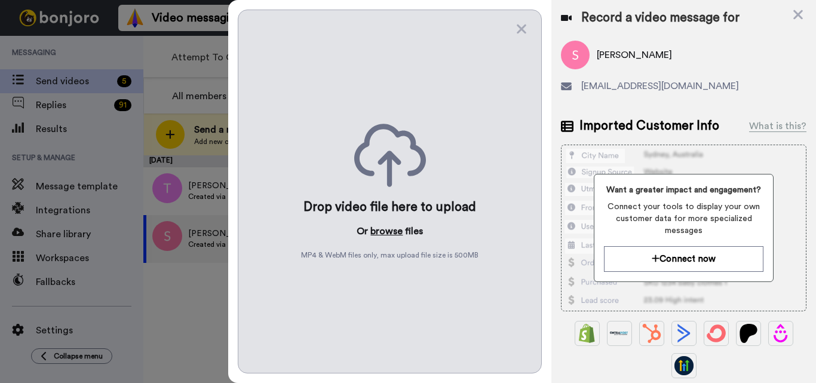
click at [383, 232] on button "browse" at bounding box center [386, 231] width 32 height 14
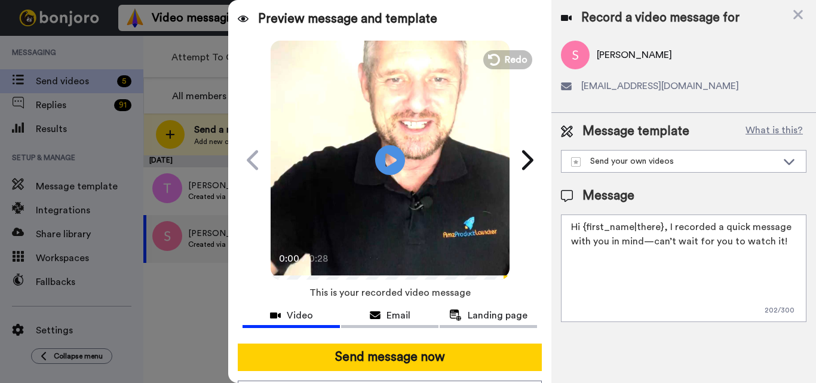
click at [644, 230] on textarea "Hi {first_name|there}, I recorded a quick message with you in mind—can’t wait f…" at bounding box center [683, 267] width 245 height 107
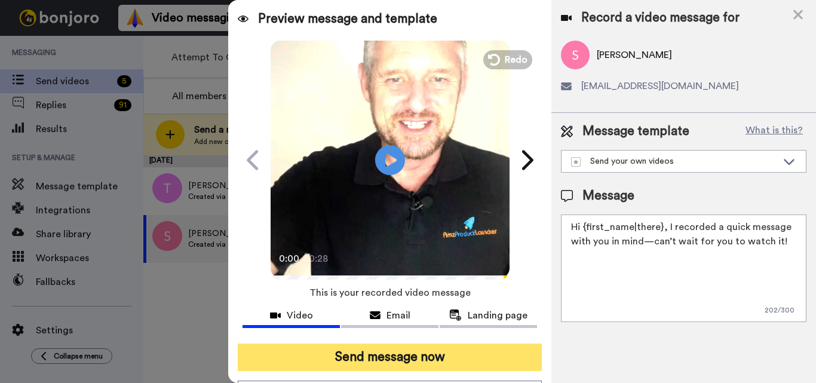
paste textarea "Feel free to share some times you’re available, or you can also pick from my ca…"
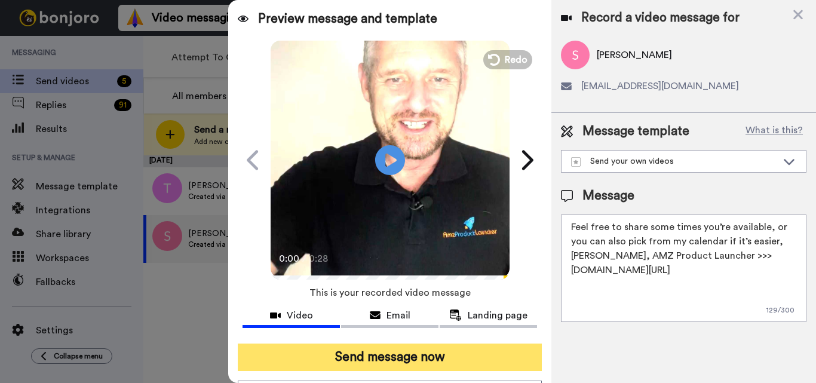
type textarea "Feel free to share some times you’re available, or you can also pick from my ca…"
click at [461, 362] on button "Send message now" at bounding box center [390, 356] width 304 height 27
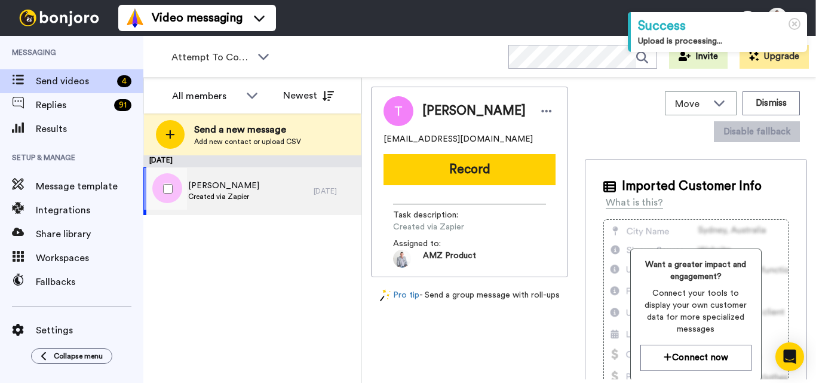
click at [252, 193] on div "[PERSON_NAME] Created via Zapier" at bounding box center [228, 191] width 170 height 48
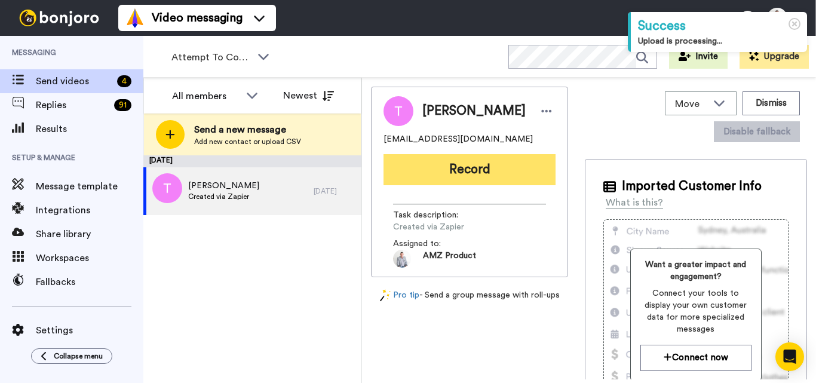
click at [469, 173] on button "Record" at bounding box center [469, 169] width 172 height 31
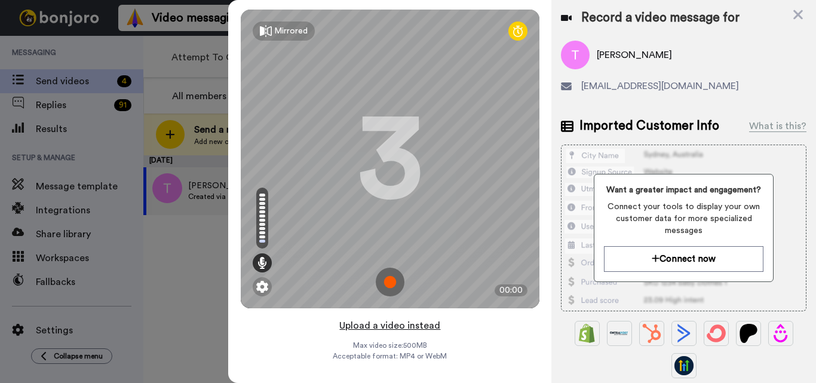
click at [389, 328] on button "Upload a video instead" at bounding box center [390, 326] width 108 height 16
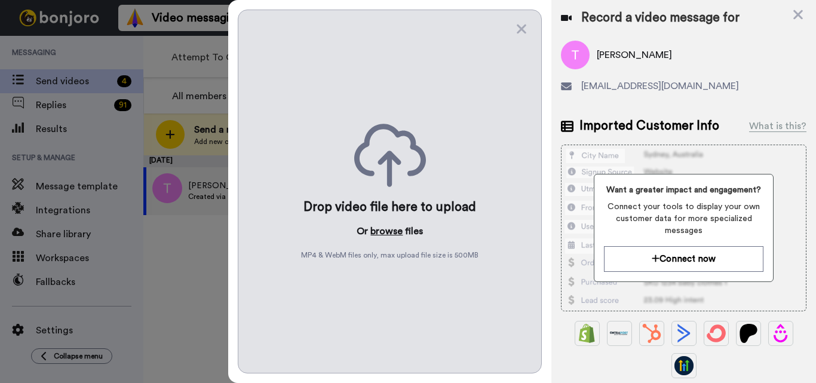
click at [380, 229] on button "browse" at bounding box center [386, 231] width 32 height 14
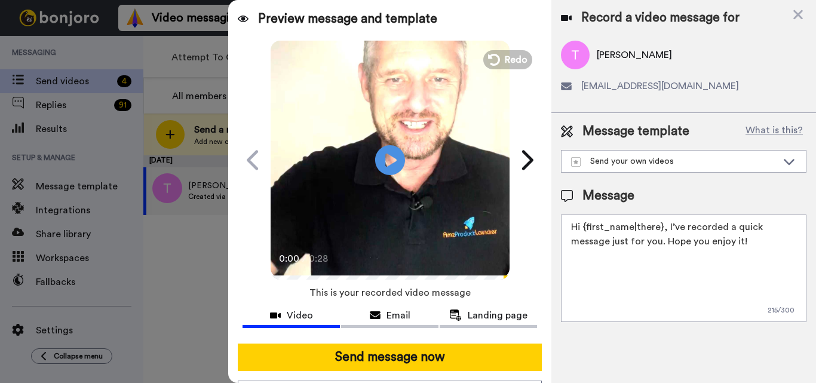
click at [674, 259] on textarea "Hi {first_name|there}, I’ve recorded a quick message just for you. Hope you enj…" at bounding box center [683, 267] width 245 height 107
paste textarea "Feel free to share some times you’re available, or you can also pick from my ca…"
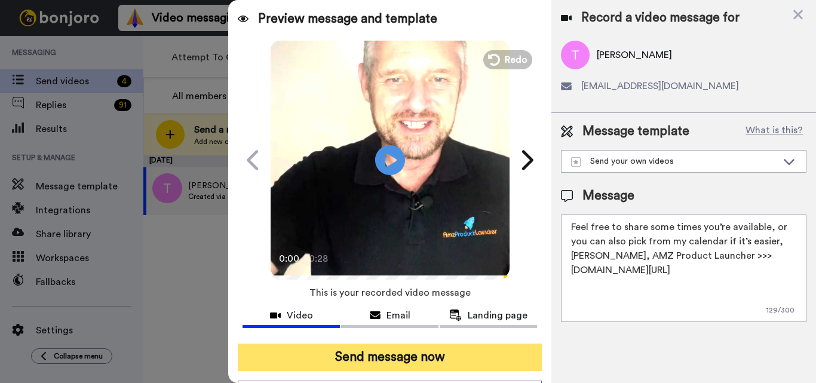
type textarea "Feel free to share some times you’re available, or you can also pick from my ca…"
click at [482, 365] on button "Send message now" at bounding box center [390, 356] width 304 height 27
